Goal: Task Accomplishment & Management: Manage account settings

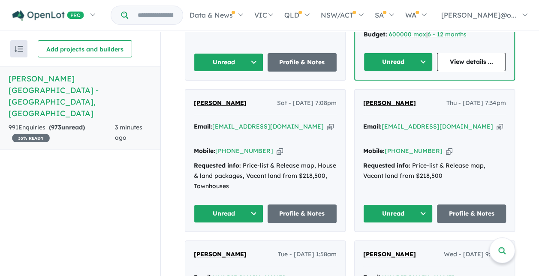
scroll to position [478, 0]
click at [248, 205] on button "Unread" at bounding box center [228, 214] width 69 height 18
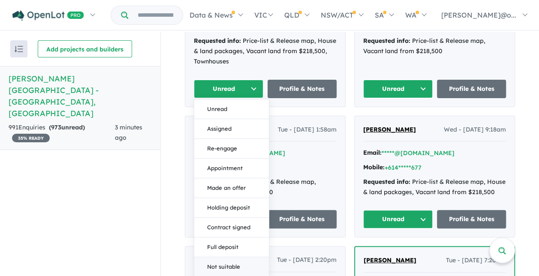
scroll to position [607, 0]
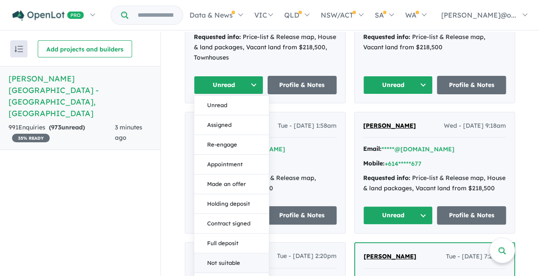
click at [235, 253] on button "Not suitable" at bounding box center [231, 263] width 75 height 20
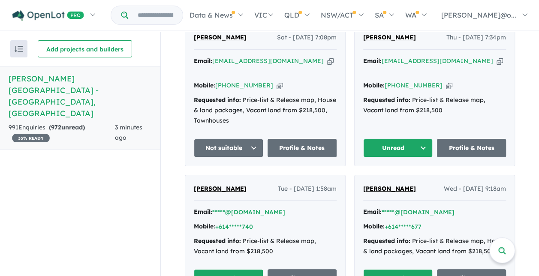
scroll to position [478, 0]
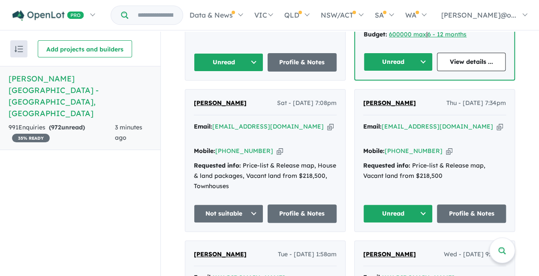
click at [422, 205] on button "Unread" at bounding box center [397, 214] width 69 height 18
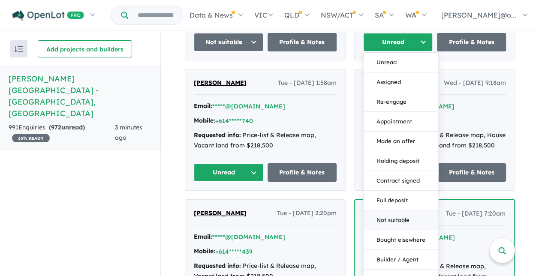
click at [398, 210] on button "Not suitable" at bounding box center [401, 220] width 75 height 20
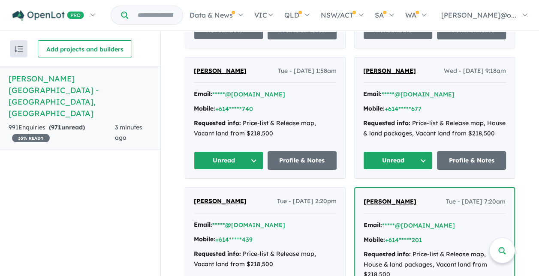
scroll to position [607, 0]
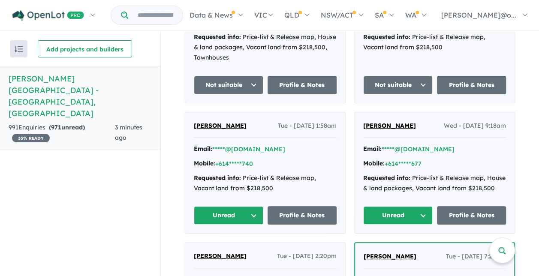
click at [419, 206] on button "Unread" at bounding box center [397, 215] width 69 height 18
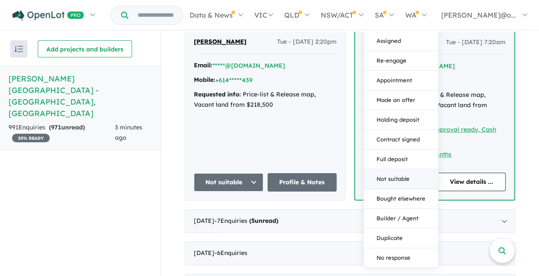
click at [394, 169] on button "Not suitable" at bounding box center [401, 179] width 75 height 20
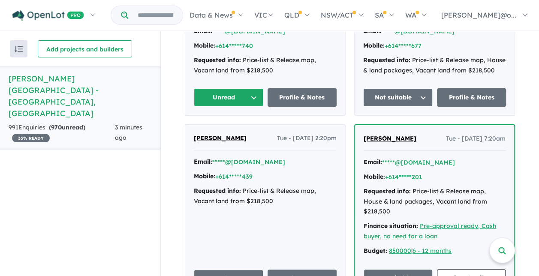
scroll to position [650, 0]
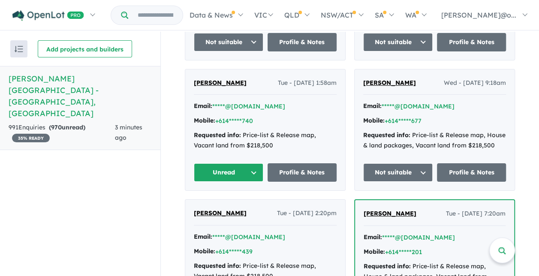
click at [250, 163] on button "Unread" at bounding box center [228, 172] width 69 height 18
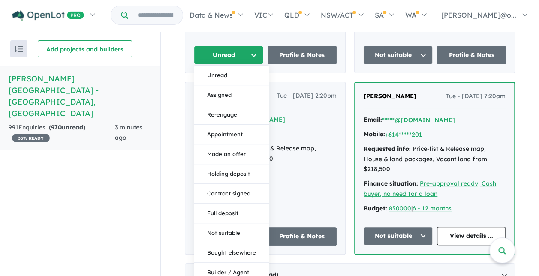
scroll to position [864, 0]
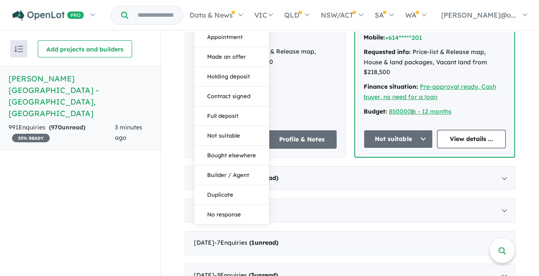
click at [83, 170] on div "Recent enquiries first Most unread enquiries first Most enquiries first By name…" at bounding box center [80, 155] width 160 height 246
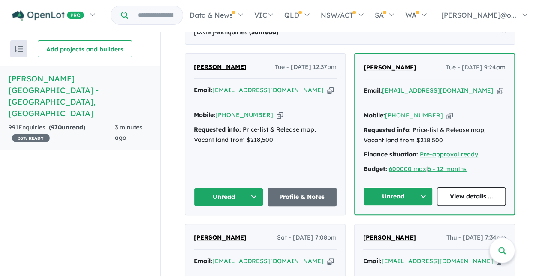
scroll to position [350, 0]
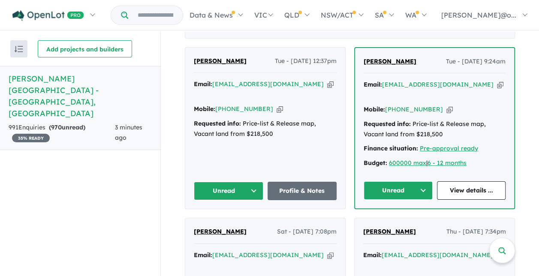
click at [423, 181] on button "Unread" at bounding box center [398, 190] width 69 height 18
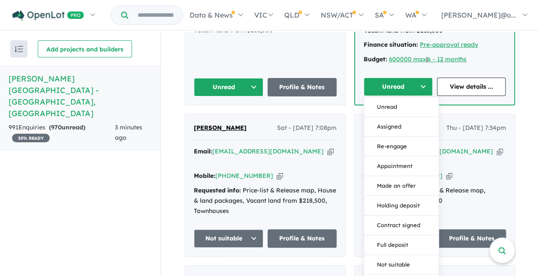
scroll to position [564, 0]
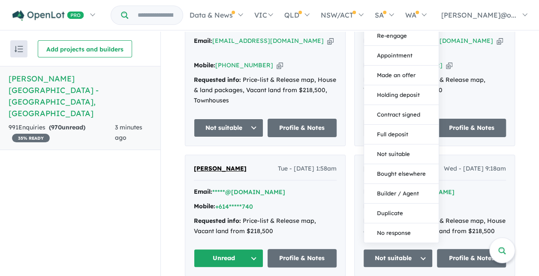
click at [395, 144] on button "Not suitable" at bounding box center [401, 154] width 75 height 20
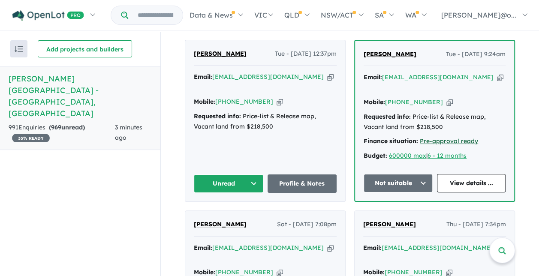
scroll to position [350, 0]
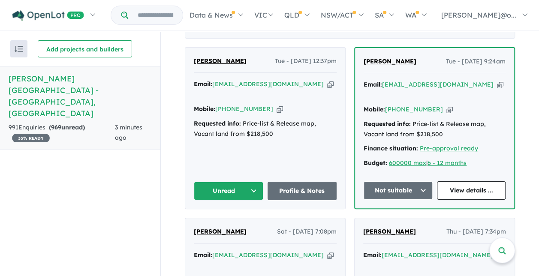
click at [277, 105] on icon "button" at bounding box center [280, 109] width 6 height 9
click at [309, 182] on link "Profile & Notes" at bounding box center [302, 191] width 69 height 18
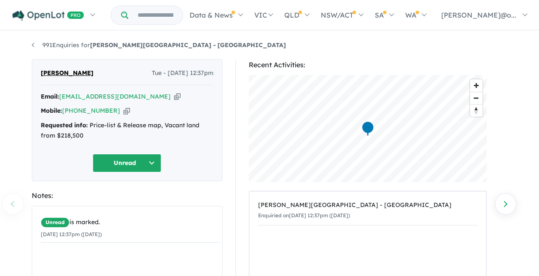
click at [123, 111] on icon "button" at bounding box center [126, 110] width 6 height 9
drag, startPoint x: 95, startPoint y: 72, endPoint x: 30, endPoint y: 72, distance: 65.2
click at [30, 72] on div "[PERSON_NAME] Tue - [DATE] 12:37pm Email: [EMAIL_ADDRESS][DOMAIN_NAME] Copied! …" at bounding box center [127, 233] width 204 height 349
copy span "[PERSON_NAME]"
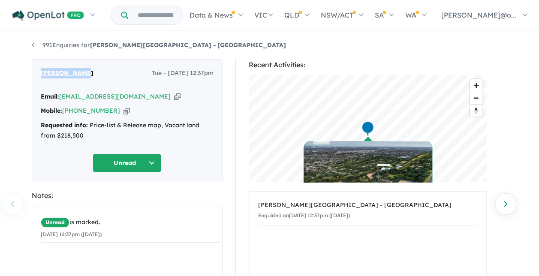
drag, startPoint x: 129, startPoint y: 96, endPoint x: 238, endPoint y: 132, distance: 113.7
click at [174, 96] on icon "button" at bounding box center [177, 96] width 6 height 9
copy span "[PERSON_NAME]"
drag, startPoint x: 117, startPoint y: 108, endPoint x: 156, endPoint y: 123, distance: 41.2
click at [123, 108] on icon "button" at bounding box center [126, 110] width 6 height 9
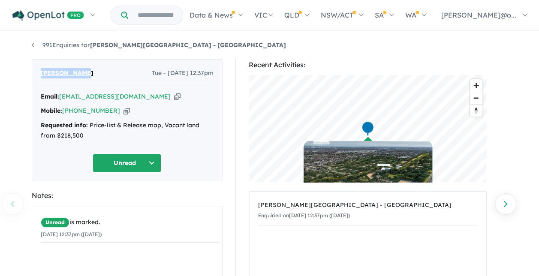
copy span "[PERSON_NAME]"
